Goal: Task Accomplishment & Management: Complete application form

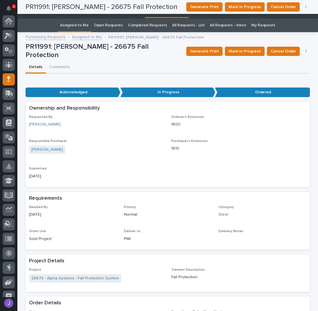
scroll to position [52, 0]
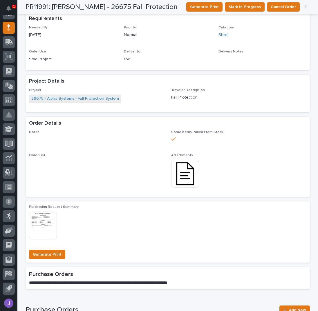
click at [148, 56] on p "PWI" at bounding box center [168, 59] width 88 height 6
click at [229, 10] on button "Mark In Progress" at bounding box center [245, 6] width 40 height 9
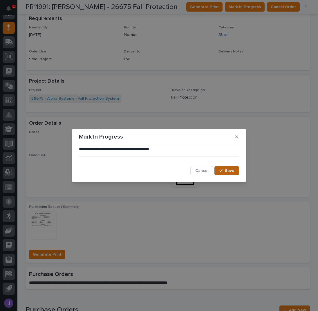
click at [225, 169] on span "Save" at bounding box center [230, 170] width 10 height 5
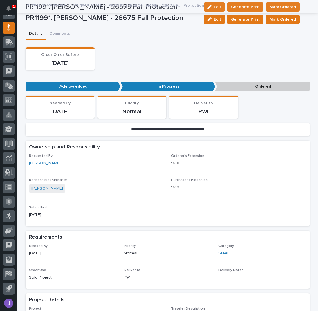
scroll to position [0, 0]
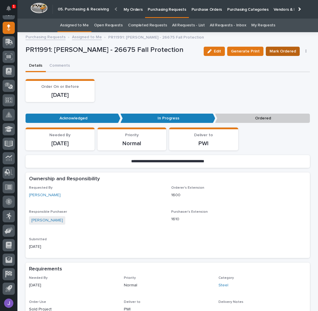
click at [281, 49] on span "Mark Ordered" at bounding box center [282, 51] width 26 height 7
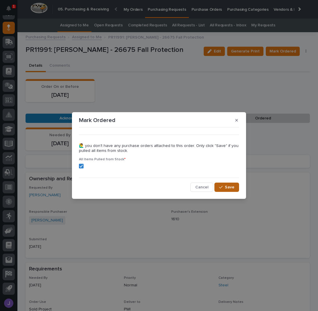
click at [219, 187] on button "Save" at bounding box center [226, 187] width 25 height 9
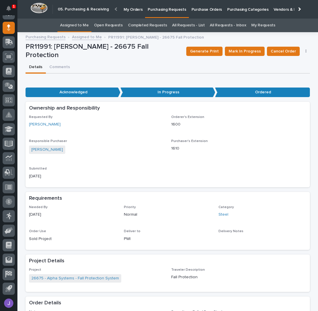
click at [66, 27] on link "Assigned to Me" at bounding box center [74, 26] width 29 height 14
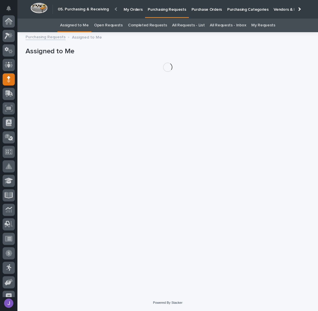
scroll to position [52, 0]
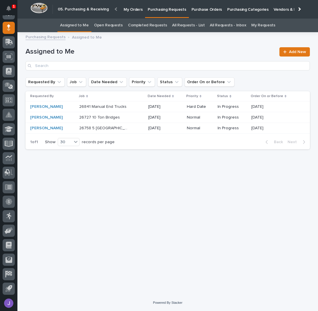
click at [127, 161] on div "Loading... Saving… Loading... Saving… Assigned to Me Add New Requested By Job D…" at bounding box center [168, 158] width 290 height 244
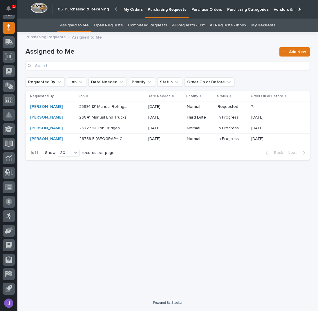
click at [212, 10] on p "Purchase Orders" at bounding box center [206, 6] width 30 height 12
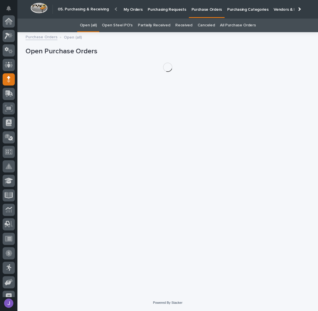
scroll to position [52, 0]
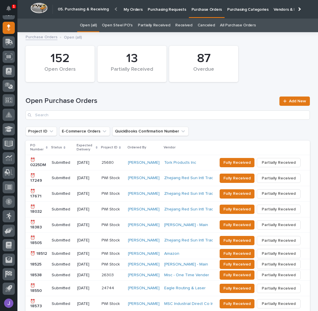
click at [131, 24] on link "Open Steel PO's" at bounding box center [117, 26] width 30 height 14
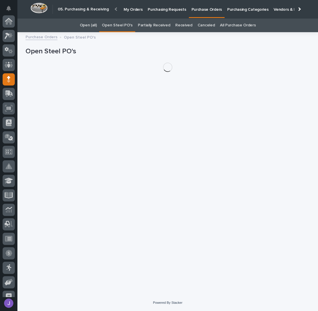
scroll to position [52, 0]
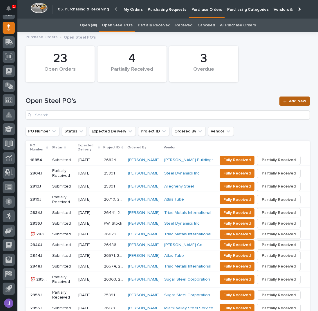
click at [289, 100] on span "Add New" at bounding box center [297, 101] width 17 height 4
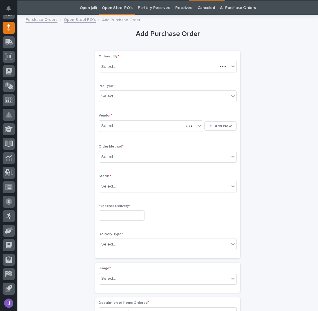
scroll to position [18, 0]
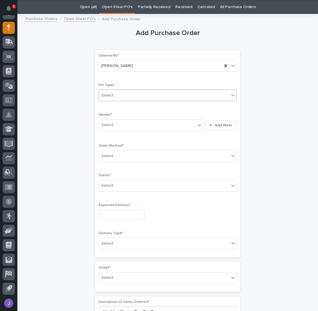
click at [135, 92] on div "Select..." at bounding box center [164, 96] width 130 height 10
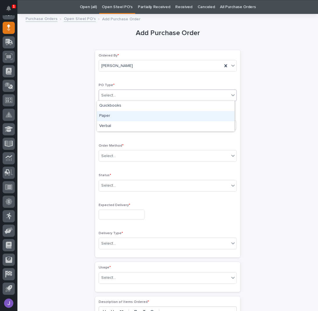
click at [123, 116] on div "Paper" at bounding box center [165, 116] width 137 height 10
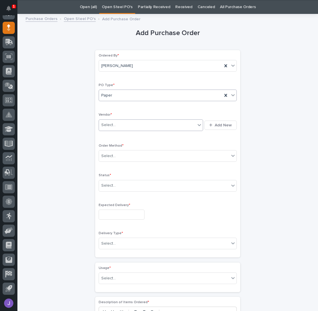
click at [116, 123] on input "text" at bounding box center [116, 125] width 1 height 5
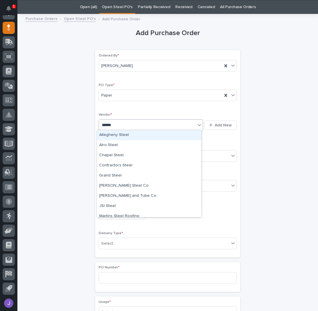
type input "*******"
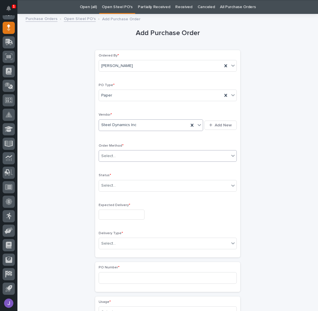
click at [116, 156] on input "text" at bounding box center [116, 156] width 1 height 5
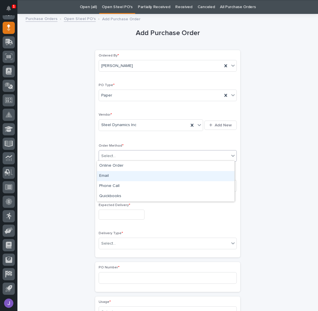
click at [108, 174] on div "Email" at bounding box center [165, 176] width 137 height 10
click at [109, 183] on div "Select..." at bounding box center [108, 186] width 14 height 6
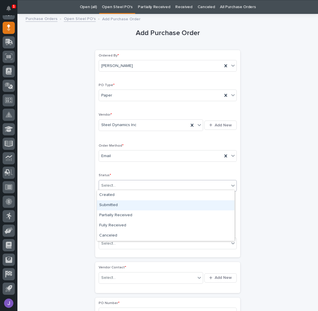
click at [111, 201] on div "Submitted" at bounding box center [165, 205] width 137 height 10
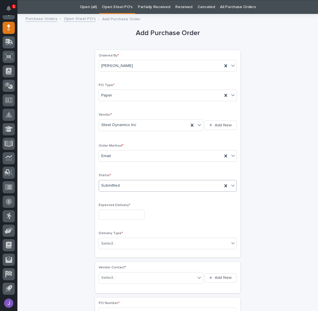
click at [112, 217] on input "text" at bounding box center [122, 215] width 46 height 10
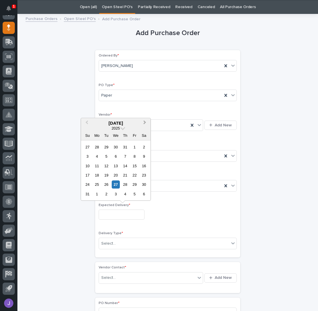
click at [146, 124] on button "Next Month" at bounding box center [145, 123] width 9 height 9
click at [114, 186] on div "29" at bounding box center [116, 185] width 8 height 8
type input "**********"
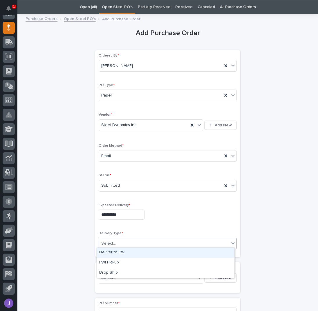
click at [124, 242] on div "Select..." at bounding box center [164, 244] width 130 height 10
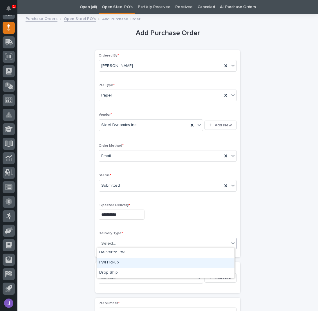
click at [107, 265] on div "PWI Pickup" at bounding box center [165, 263] width 137 height 10
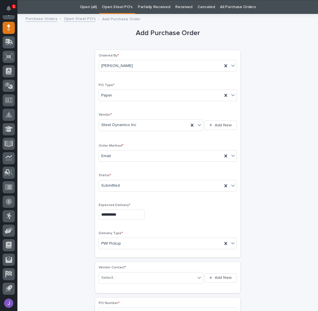
click at [117, 275] on div "Select..." at bounding box center [147, 278] width 97 height 10
type input "****"
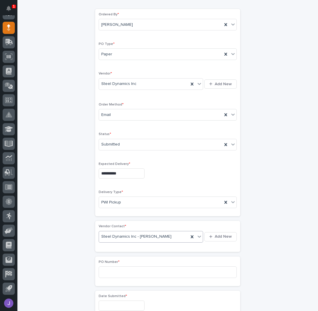
scroll to position [96, 0]
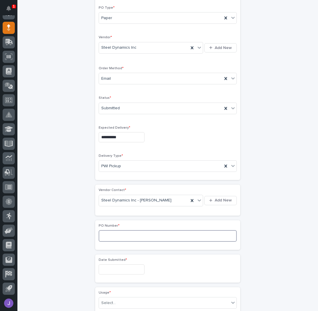
click at [108, 237] on input at bounding box center [168, 236] width 138 height 12
type input "2868J"
drag, startPoint x: 79, startPoint y: 242, endPoint x: 83, endPoint y: 247, distance: 6.1
click at [79, 243] on div "**********" at bounding box center [168, 246] width 284 height 612
click at [123, 270] on input "text" at bounding box center [122, 269] width 46 height 10
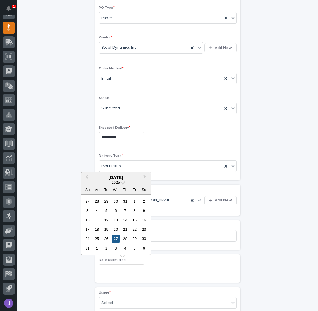
click at [116, 240] on div "27" at bounding box center [116, 239] width 8 height 8
type input "**********"
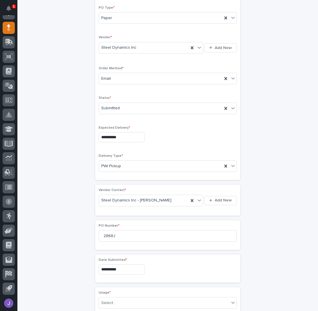
click at [84, 243] on div "**********" at bounding box center [168, 246] width 284 height 612
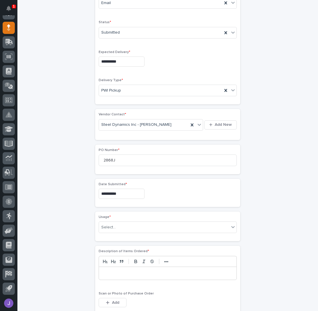
scroll to position [173, 0]
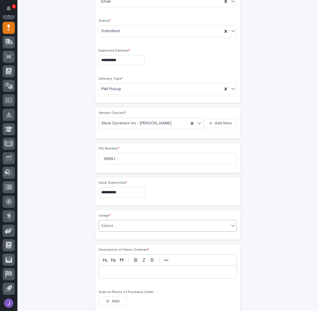
click at [103, 221] on div "Select..." at bounding box center [164, 226] width 130 height 10
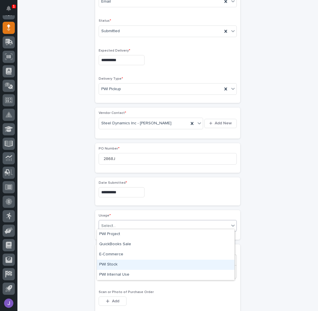
click at [105, 261] on div "PWI Stock" at bounding box center [165, 265] width 137 height 10
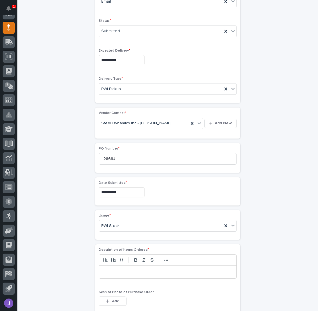
click at [61, 248] on div "**********" at bounding box center [168, 169] width 284 height 612
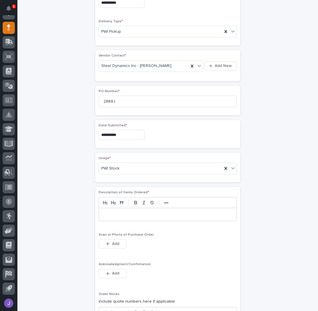
scroll to position [250, 0]
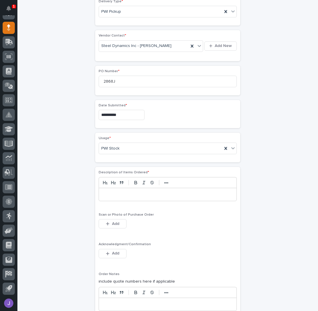
click at [113, 194] on p at bounding box center [167, 195] width 129 height 6
click at [112, 251] on span "Add" at bounding box center [115, 253] width 7 height 5
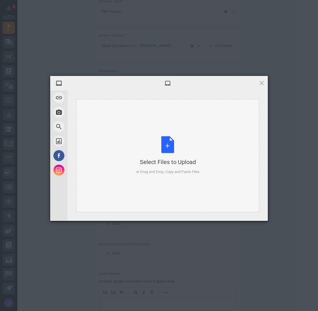
click at [172, 141] on div "Select Files to Upload or Drag and Drop, Copy and Paste Files" at bounding box center [167, 155] width 63 height 39
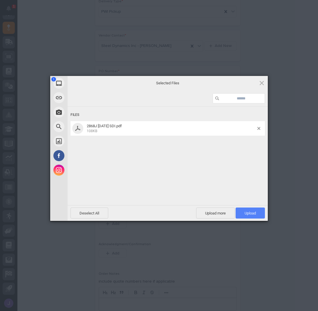
click at [248, 212] on span "Upload 1" at bounding box center [249, 213] width 11 height 4
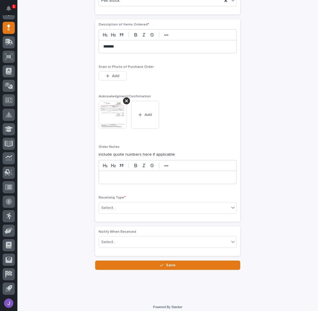
scroll to position [398, 0]
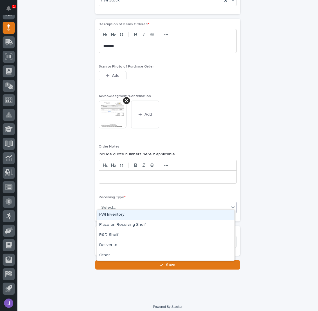
click at [120, 205] on div "Select..." at bounding box center [164, 208] width 130 height 10
click at [116, 214] on div "PWI Inventory" at bounding box center [165, 215] width 137 height 10
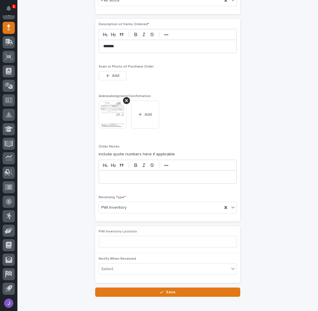
scroll to position [427, 0]
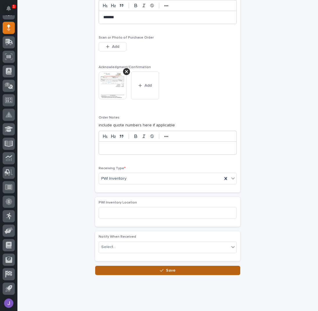
click at [146, 266] on button "Save" at bounding box center [167, 270] width 145 height 9
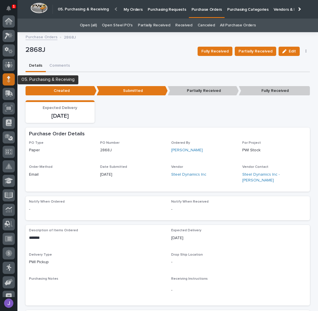
click at [7, 75] on div at bounding box center [9, 79] width 12 height 12
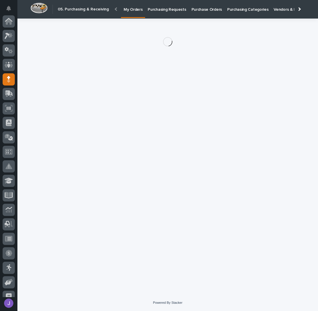
scroll to position [52, 0]
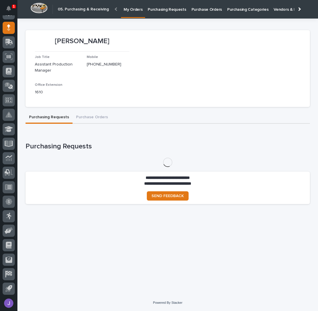
click at [163, 10] on p "Purchasing Requests" at bounding box center [167, 6] width 38 height 12
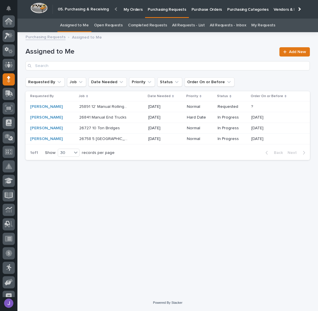
scroll to position [52, 0]
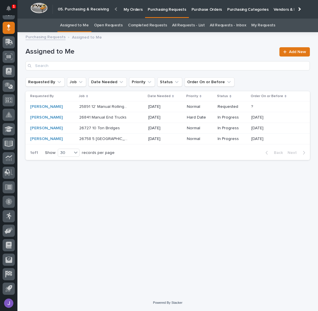
click at [151, 226] on div "Loading... Saving… Loading... Saving… Assigned to Me Add New Requested By Job D…" at bounding box center [168, 158] width 290 height 244
